Goal: Task Accomplishment & Management: Use online tool/utility

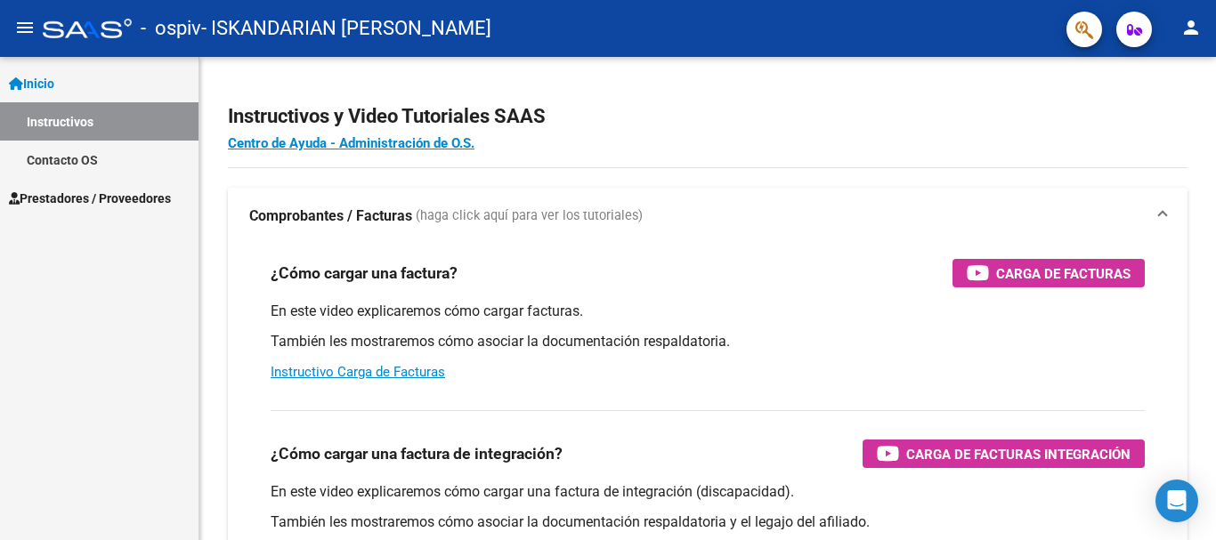
click at [86, 198] on span "Prestadores / Proveedores" at bounding box center [90, 199] width 162 height 20
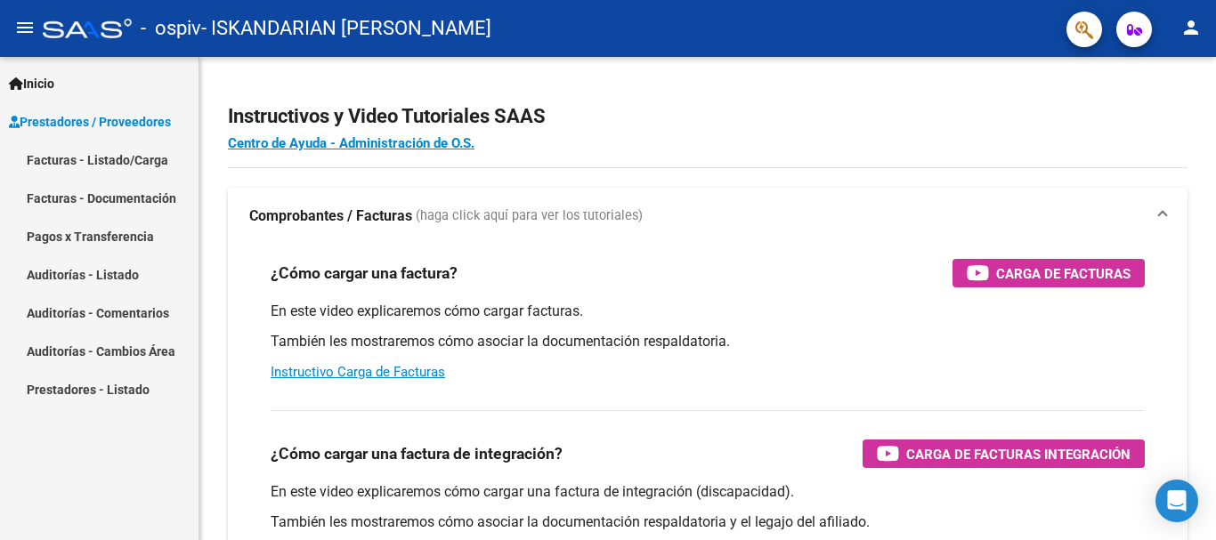
click at [113, 159] on link "Facturas - Listado/Carga" at bounding box center [99, 160] width 199 height 38
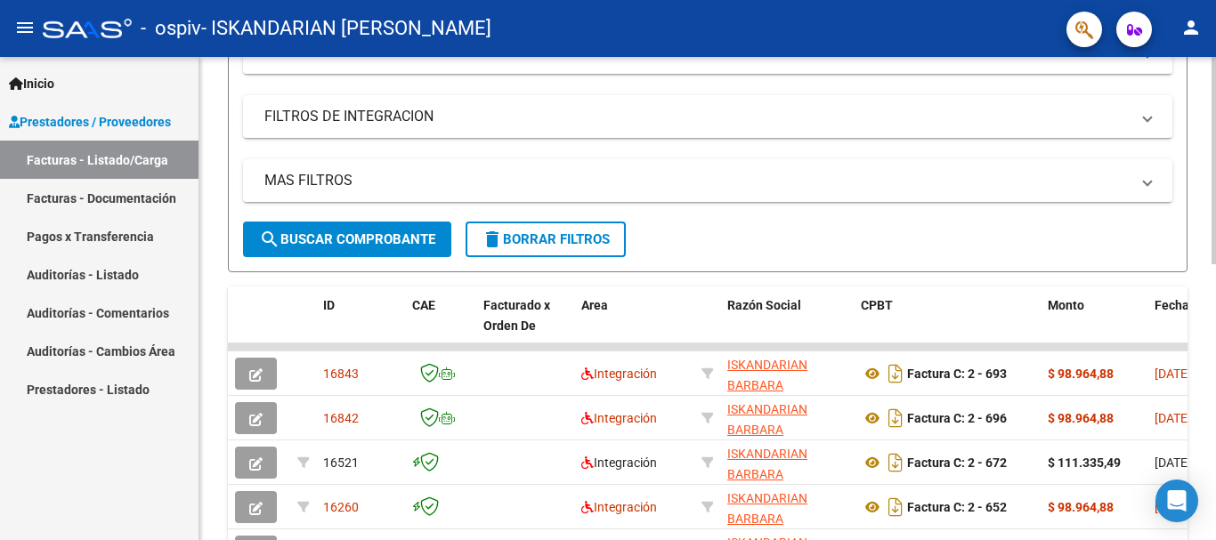
scroll to position [356, 0]
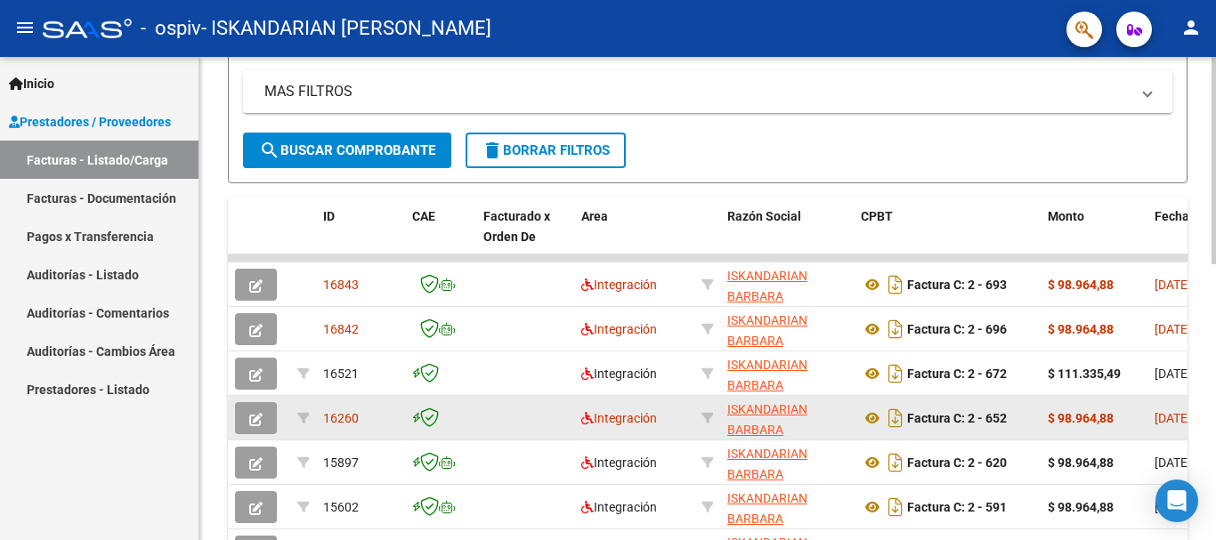
click at [1074, 418] on strong "$ 98.964,88" at bounding box center [1081, 418] width 66 height 14
click at [267, 415] on button "button" at bounding box center [256, 418] width 42 height 32
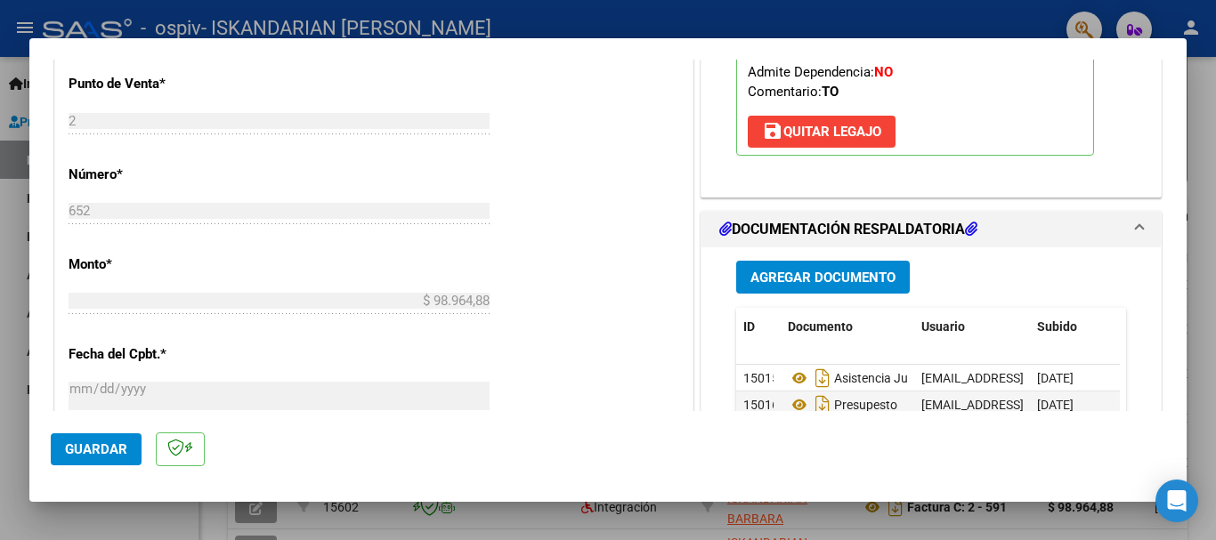
scroll to position [801, 0]
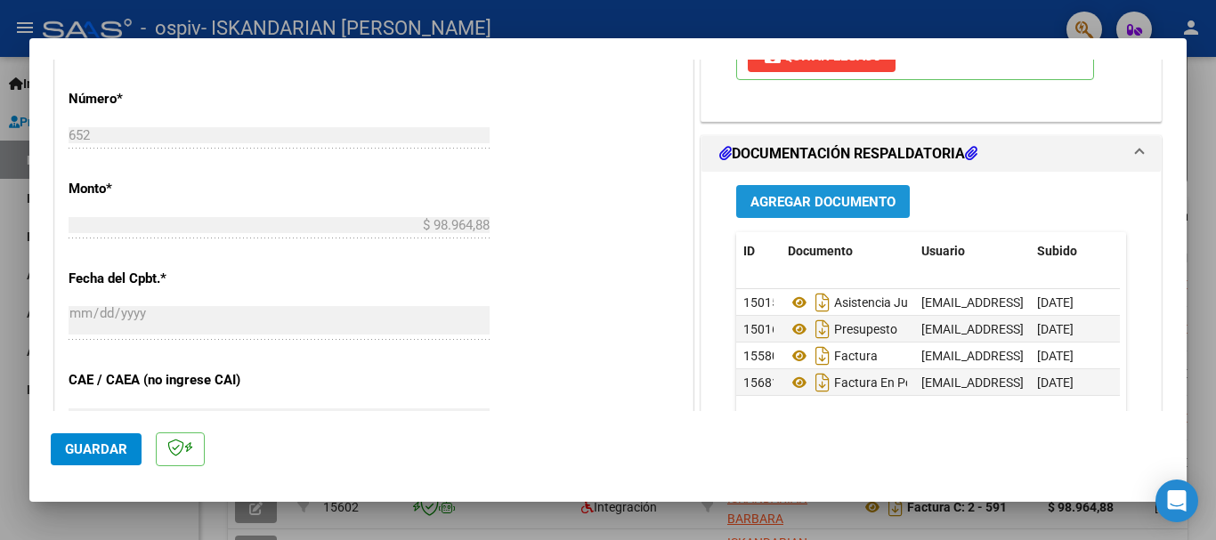
click at [864, 194] on span "Agregar Documento" at bounding box center [822, 202] width 145 height 16
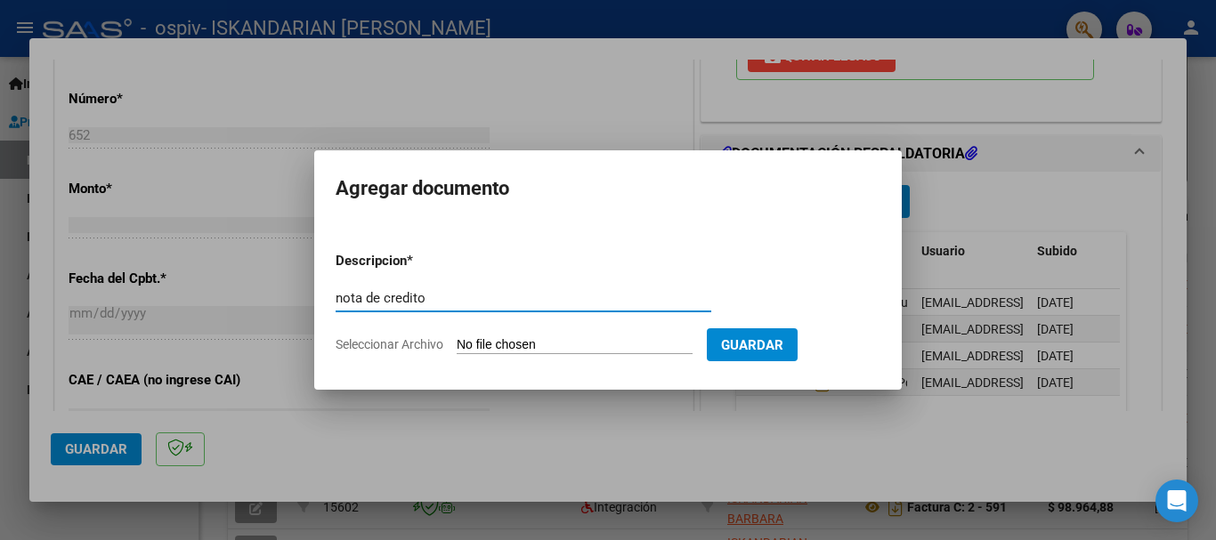
type input "nota de credito"
click at [569, 339] on input "Seleccionar Archivo" at bounding box center [575, 345] width 236 height 17
type input "C:\fakepath\NC por factura 652 [PERSON_NAME].pdf"
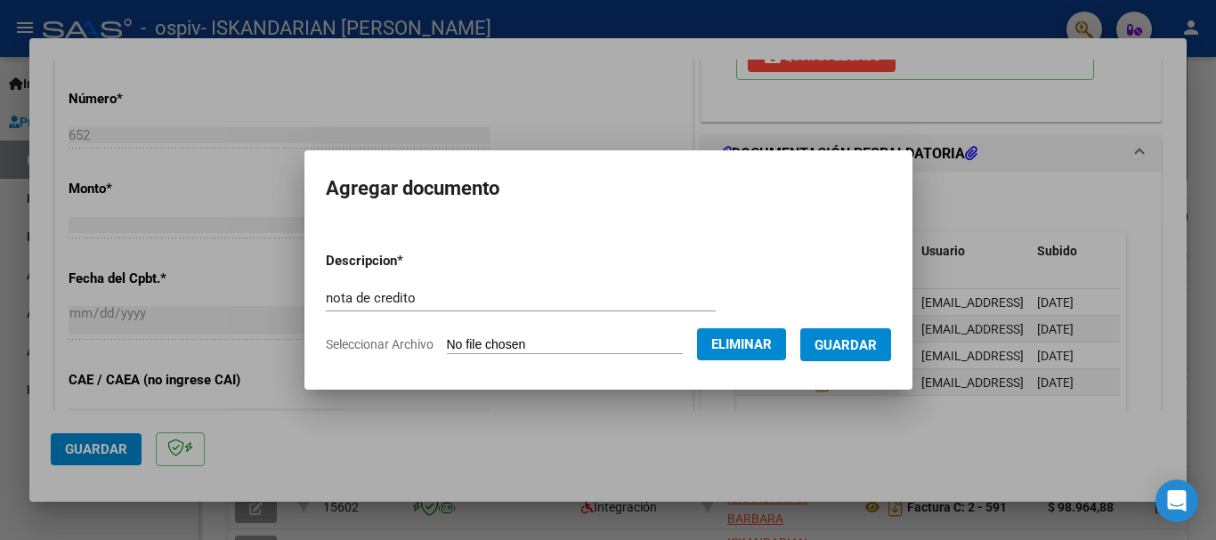
click at [854, 356] on button "Guardar" at bounding box center [845, 344] width 91 height 33
